Goal: Transaction & Acquisition: Purchase product/service

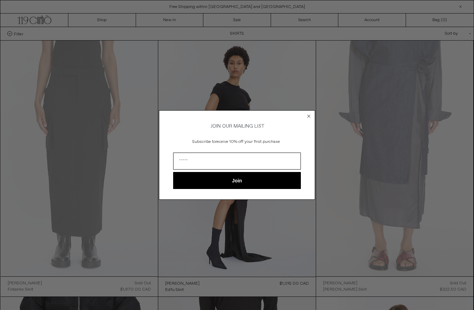
click at [307, 115] on circle "Close dialog" at bounding box center [309, 116] width 7 height 7
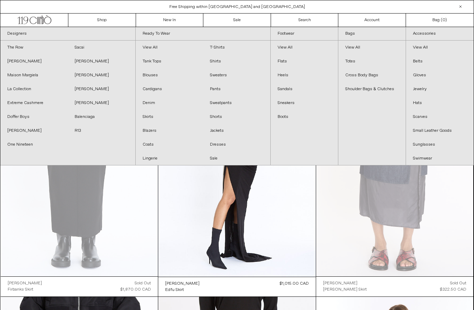
click at [154, 77] on link "Blouses" at bounding box center [169, 75] width 67 height 14
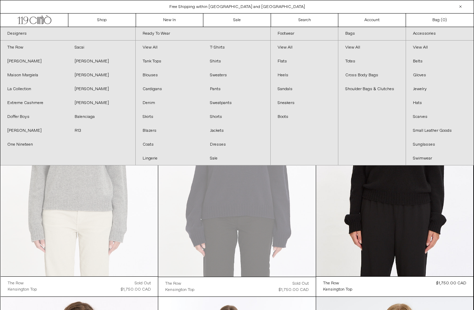
click at [218, 62] on link "Shirts" at bounding box center [236, 61] width 67 height 14
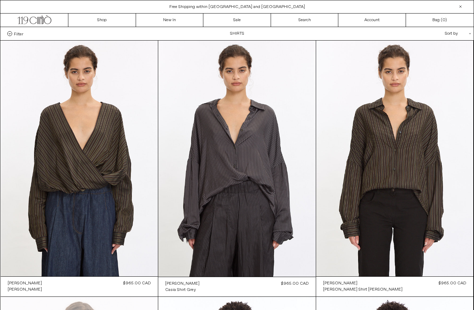
click at [261, 166] on at bounding box center [236, 159] width 157 height 236
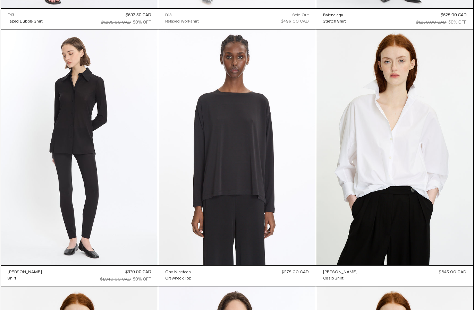
scroll to position [1554, 0]
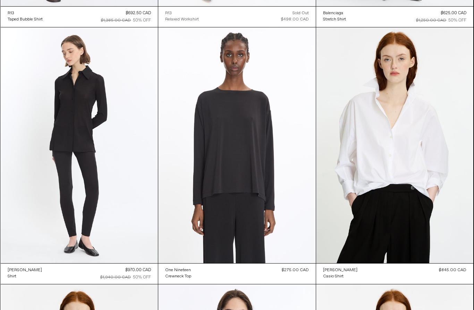
click at [421, 187] on at bounding box center [394, 145] width 157 height 236
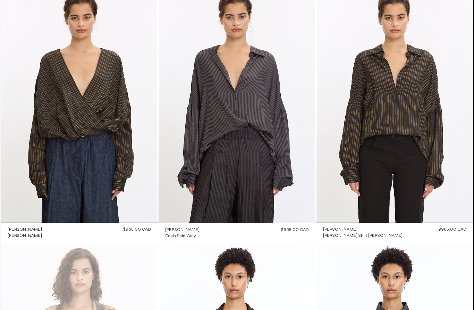
scroll to position [0, 0]
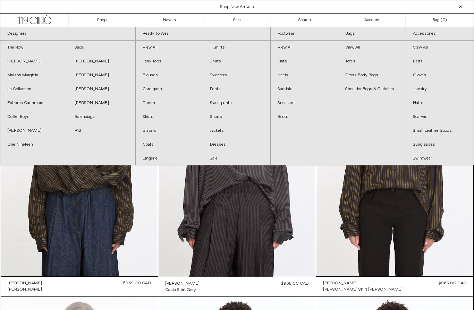
click at [219, 130] on link "Jackets" at bounding box center [236, 131] width 67 height 14
click at [223, 76] on link "Sweaters" at bounding box center [236, 75] width 67 height 14
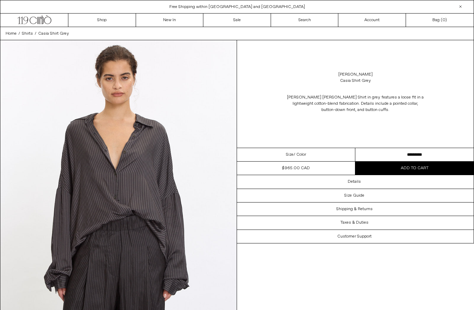
scroll to position [18, 0]
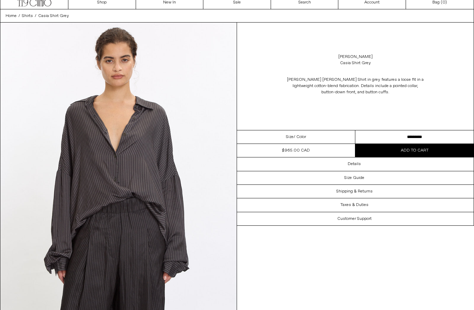
click at [428, 138] on select "**********" at bounding box center [414, 137] width 118 height 14
click at [430, 137] on select "**********" at bounding box center [414, 137] width 118 height 14
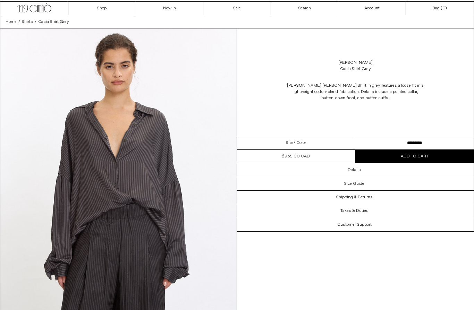
scroll to position [0, 0]
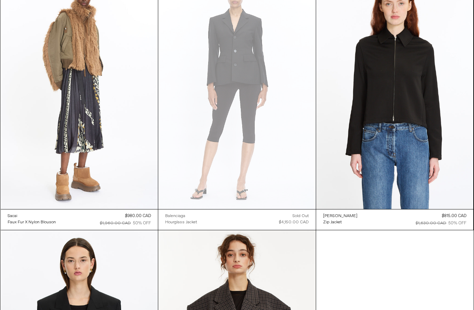
scroll to position [2376, 0]
click at [419, 164] on at bounding box center [394, 91] width 157 height 236
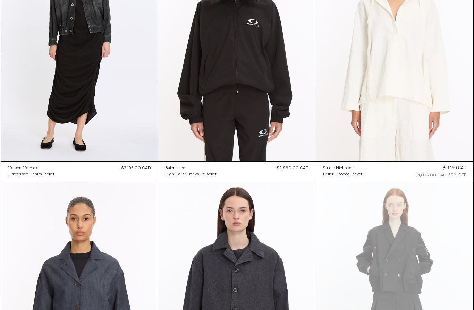
scroll to position [1353, 0]
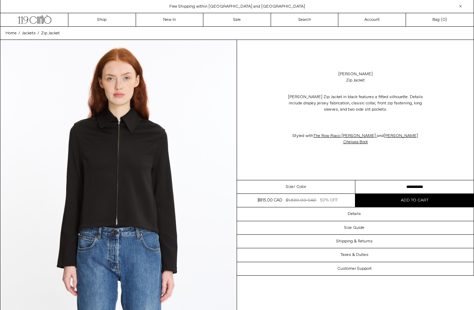
scroll to position [1, 0]
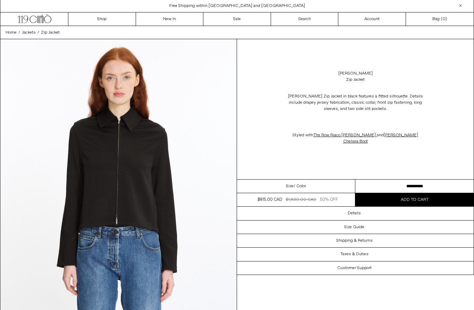
click at [426, 184] on select "**********" at bounding box center [414, 187] width 118 height 14
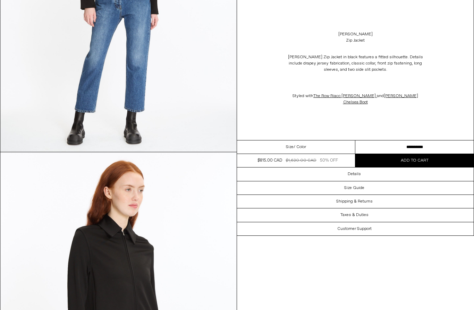
scroll to position [463, 0]
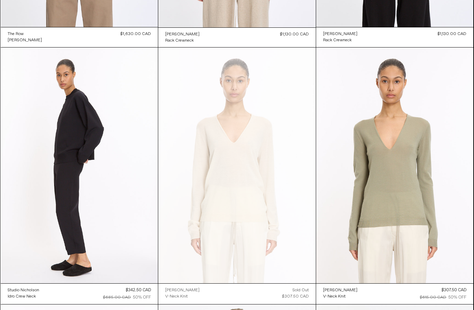
scroll to position [1272, 0]
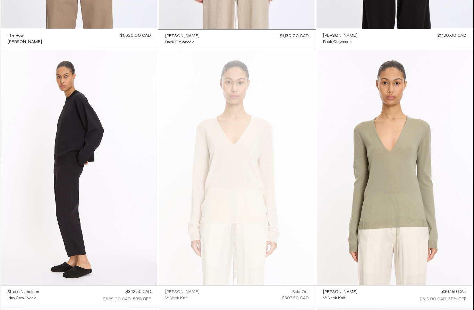
click at [57, 180] on at bounding box center [79, 167] width 157 height 236
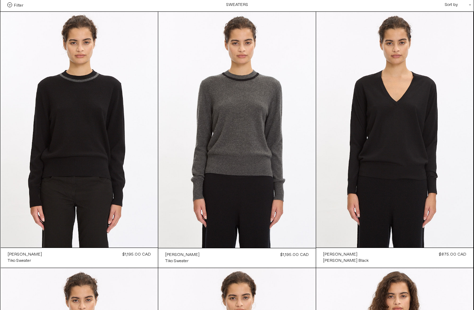
scroll to position [28, 0]
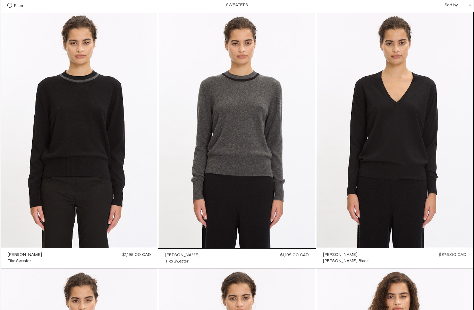
click at [254, 153] on at bounding box center [236, 130] width 157 height 236
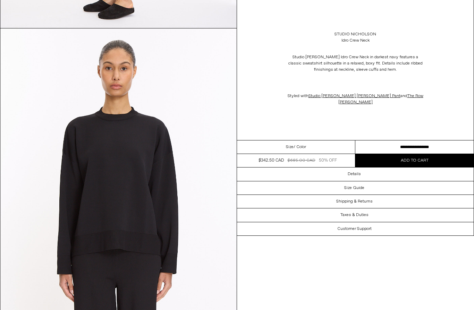
scroll to position [306, 0]
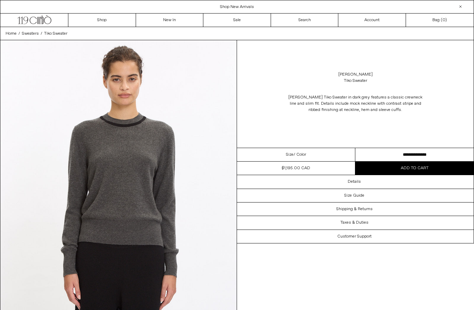
click at [435, 153] on select "**********" at bounding box center [414, 155] width 118 height 14
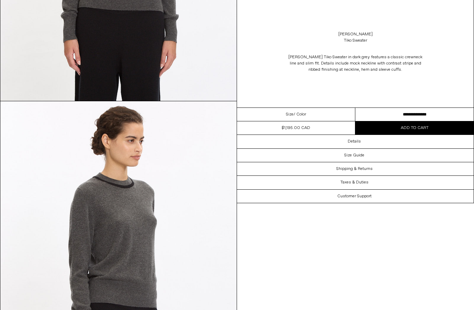
scroll to position [218, 0]
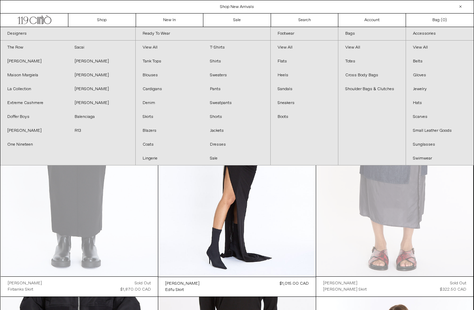
click at [220, 147] on link "Dresses" at bounding box center [236, 145] width 67 height 14
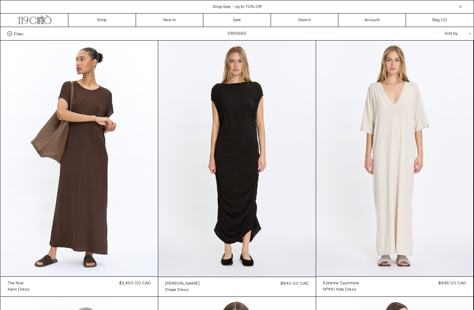
click at [249, 19] on link "Sale" at bounding box center [237, 20] width 68 height 13
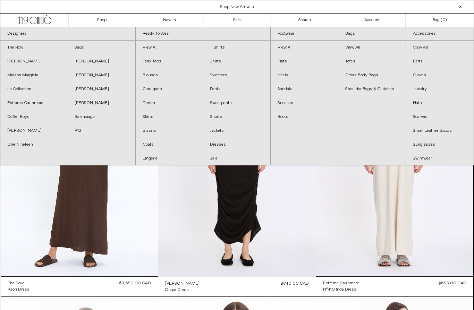
click at [152, 105] on link "Denim" at bounding box center [169, 103] width 67 height 14
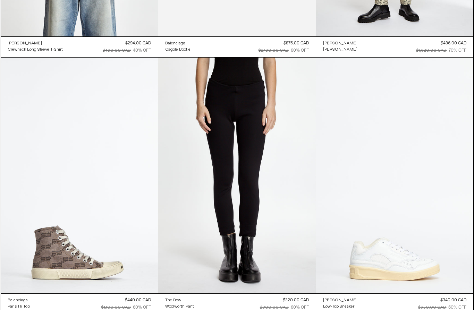
scroll to position [21996, 0]
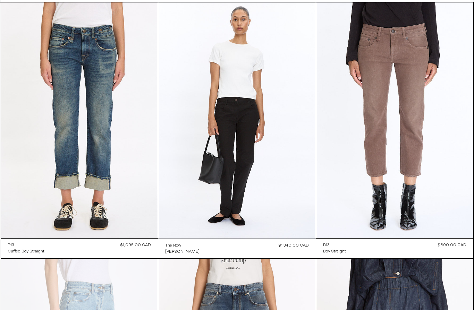
scroll to position [35, 0]
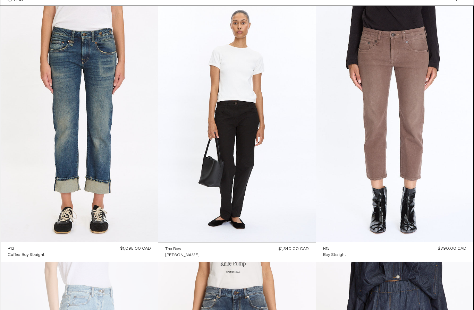
click at [70, 110] on at bounding box center [79, 124] width 157 height 236
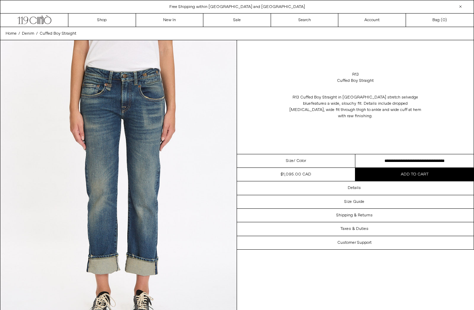
click at [434, 154] on select "**********" at bounding box center [414, 161] width 118 height 14
select select "**********"
click at [412, 172] on span "Add to cart" at bounding box center [415, 175] width 28 height 6
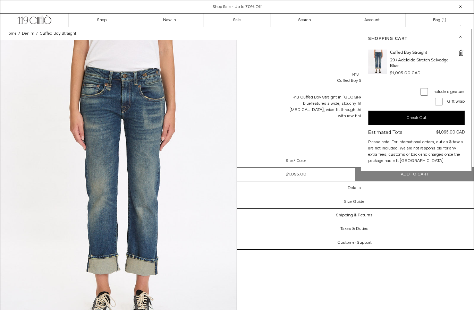
click at [423, 115] on button "Check Out" at bounding box center [416, 118] width 96 height 15
